Goal: Task Accomplishment & Management: Use online tool/utility

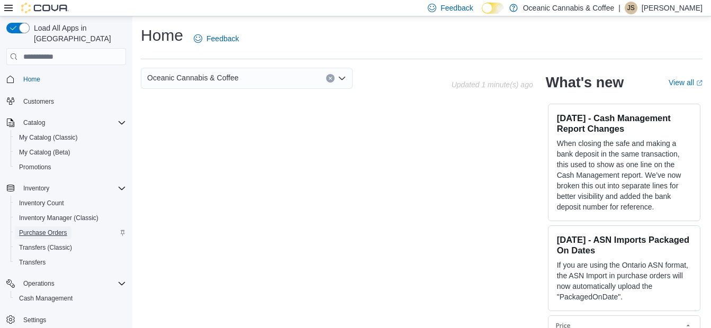
click at [57, 227] on span "Purchase Orders" at bounding box center [43, 233] width 48 height 13
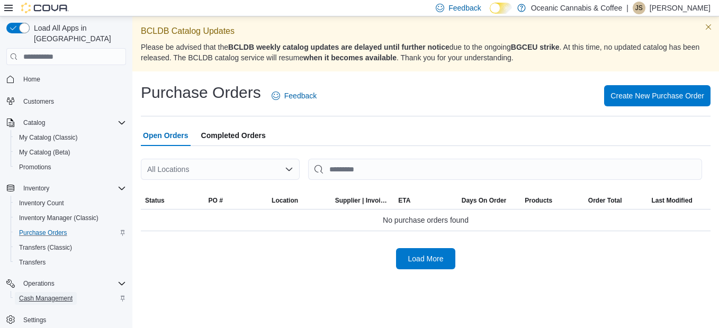
click at [54, 292] on span "Cash Management" at bounding box center [45, 298] width 53 height 13
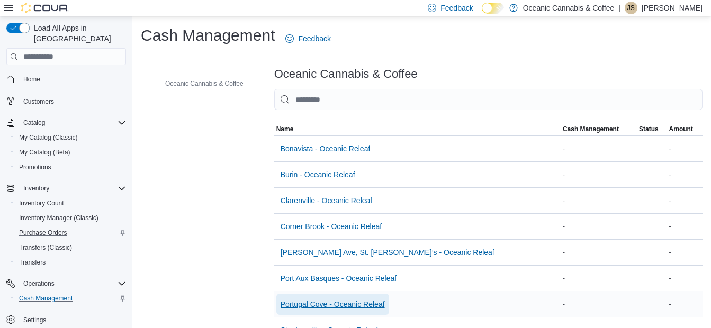
click at [310, 308] on span "Portugal Cove - Oceanic Releaf" at bounding box center [333, 304] width 104 height 11
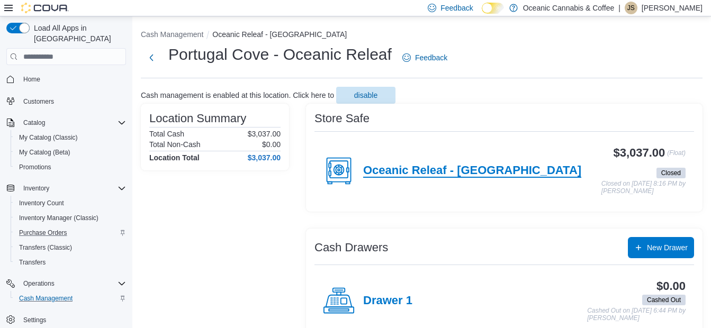
click at [461, 168] on h4 "Oceanic Releaf - [GEOGRAPHIC_DATA]" at bounding box center [472, 171] width 218 height 14
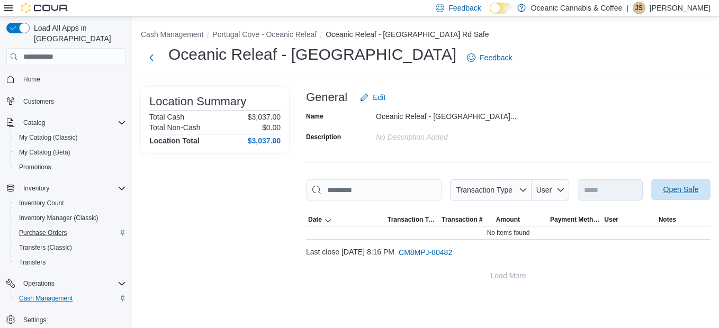
click at [691, 194] on span "Open Safe" at bounding box center [681, 189] width 35 height 11
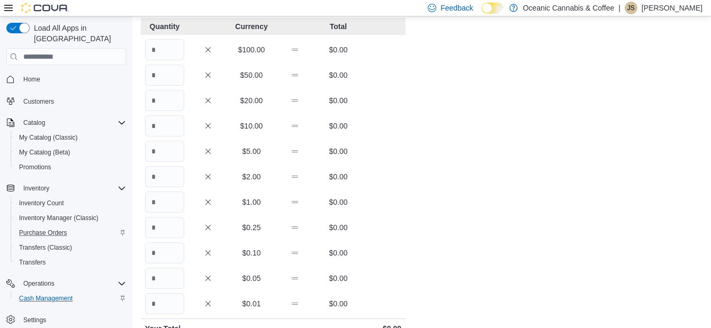
scroll to position [159, 0]
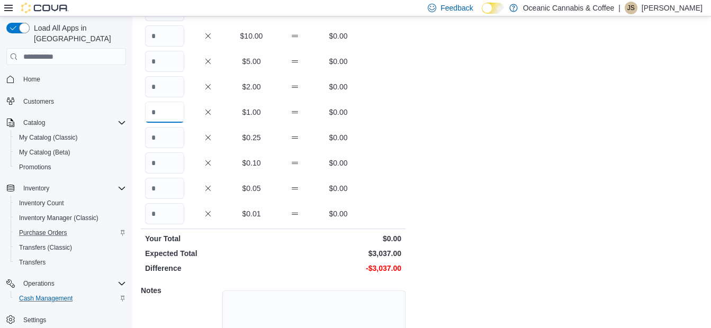
click at [158, 118] on input "Quantity" at bounding box center [164, 112] width 39 height 21
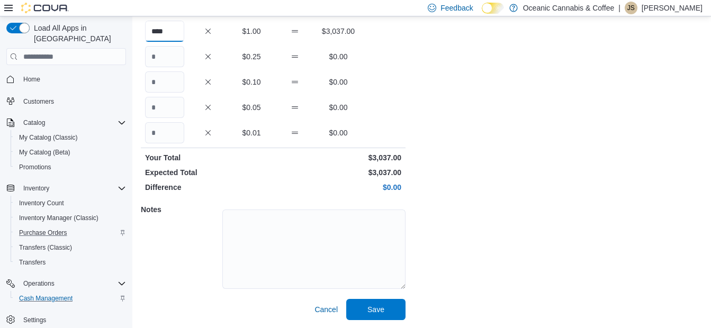
scroll to position [240, 0]
type input "****"
click at [369, 305] on span "Save" at bounding box center [376, 308] width 17 height 11
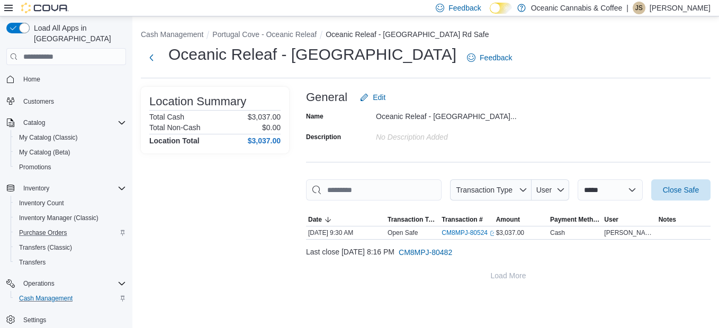
drag, startPoint x: 198, startPoint y: 65, endPoint x: 197, endPoint y: 74, distance: 9.5
click at [196, 64] on h1 "Oceanic Releaf - [GEOGRAPHIC_DATA]" at bounding box center [312, 54] width 288 height 21
